Goal: Book appointment/travel/reservation

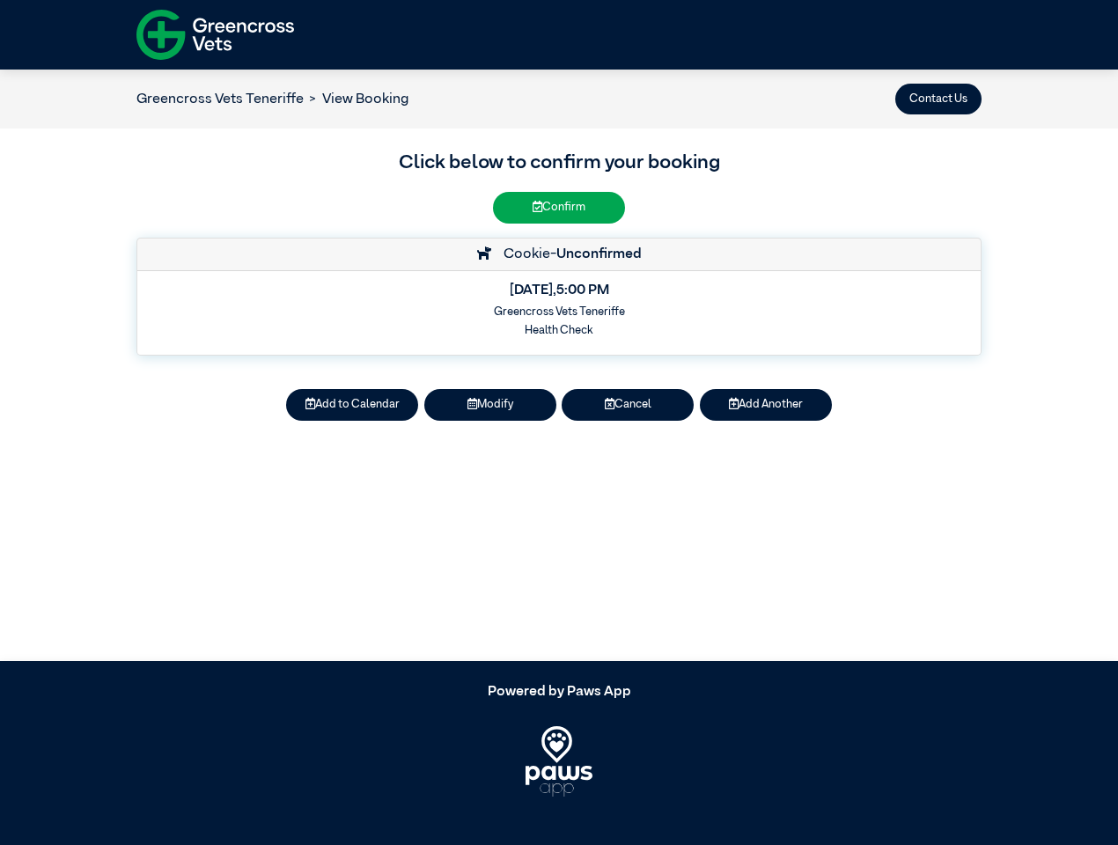
click at [938, 99] on button "Contact Us" at bounding box center [938, 99] width 86 height 31
click at [352, 405] on button "Add to Calendar" at bounding box center [352, 404] width 132 height 31
click at [490, 405] on button "Modify" at bounding box center [490, 404] width 132 height 31
click at [628, 405] on button "Cancel" at bounding box center [628, 404] width 132 height 31
click at [766, 405] on button "Add Another" at bounding box center [766, 404] width 132 height 31
